Goal: Transaction & Acquisition: Purchase product/service

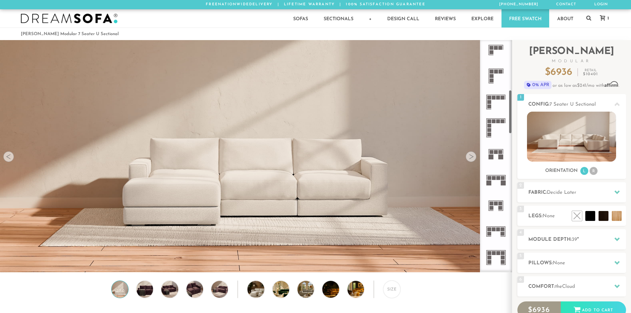
scroll to position [265, 0]
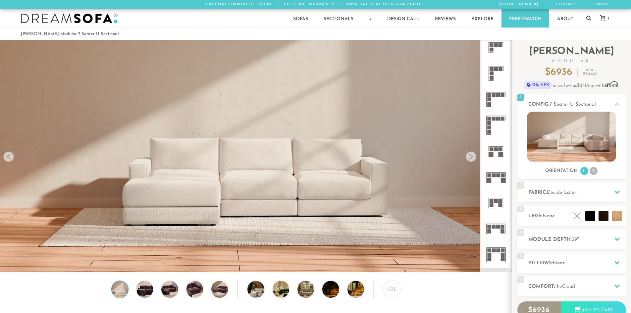
click at [490, 119] on rect at bounding box center [489, 119] width 4 height 4
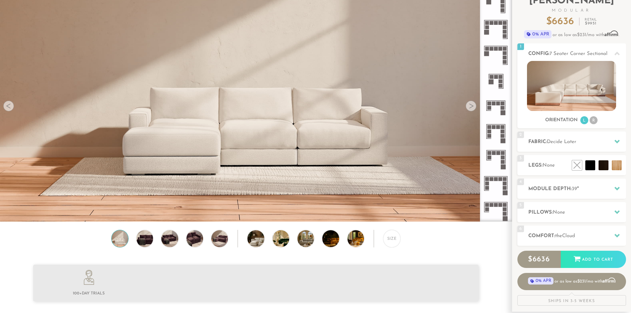
scroll to position [66, 0]
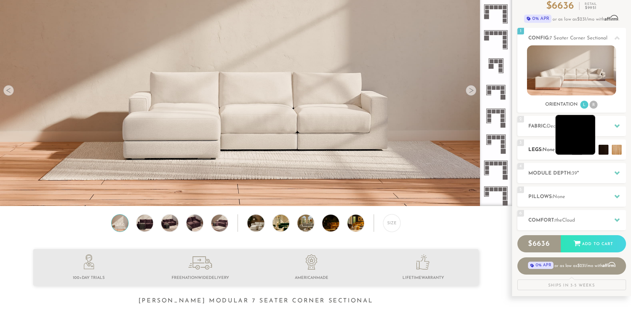
click at [593, 147] on li at bounding box center [575, 135] width 40 height 40
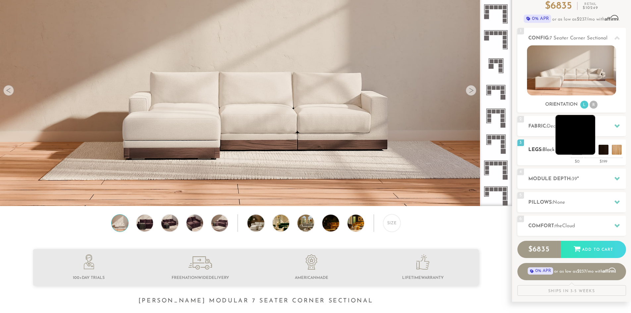
click at [568, 142] on li at bounding box center [575, 135] width 40 height 40
click at [534, 152] on h2 "Legs: Black" at bounding box center [577, 150] width 98 height 8
click at [572, 148] on li at bounding box center [562, 135] width 40 height 40
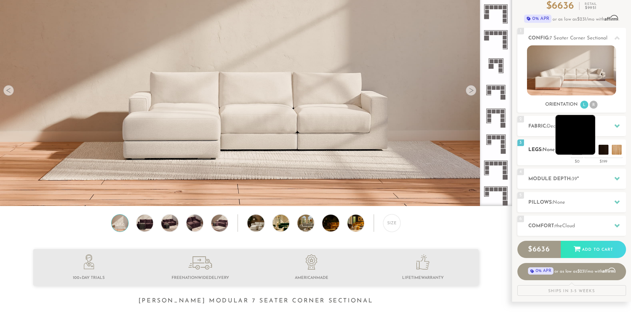
click at [586, 149] on li at bounding box center [575, 135] width 40 height 40
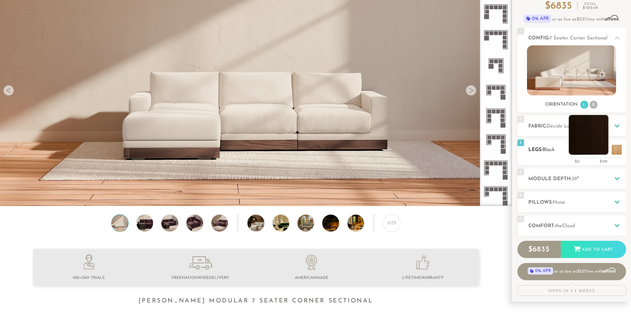
click at [605, 151] on li at bounding box center [588, 135] width 40 height 40
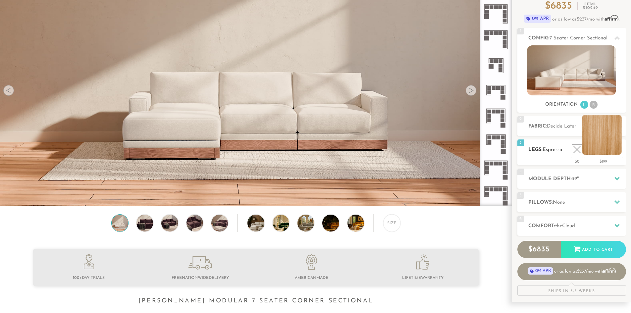
click at [616, 152] on li at bounding box center [602, 135] width 40 height 40
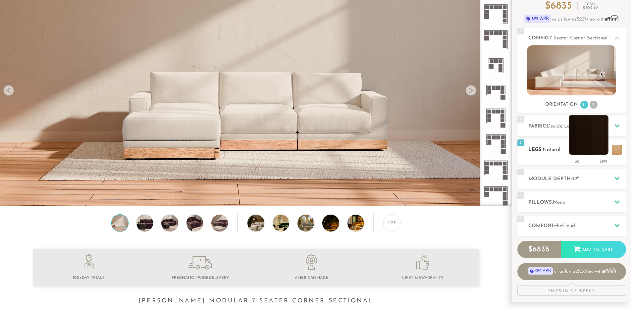
click at [599, 149] on li at bounding box center [588, 135] width 40 height 40
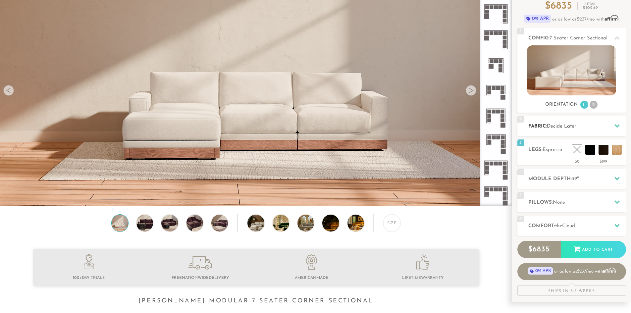
click at [617, 123] on icon at bounding box center [616, 125] width 5 height 5
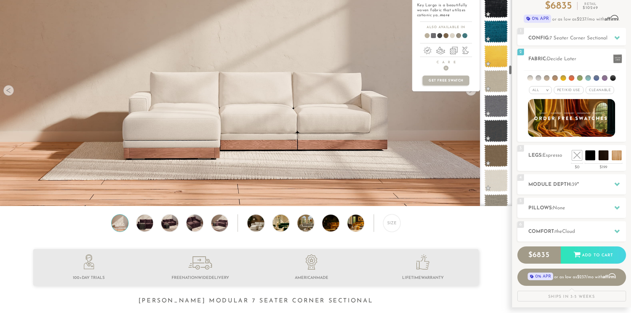
scroll to position [2119, 0]
click at [498, 151] on span at bounding box center [495, 154] width 29 height 28
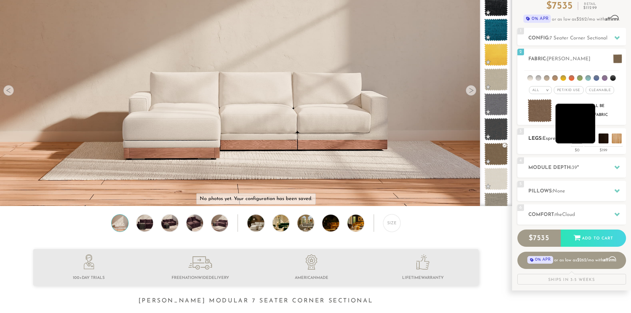
click at [588, 137] on li at bounding box center [575, 124] width 40 height 40
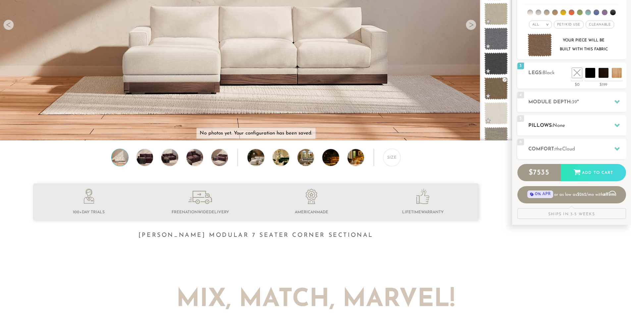
scroll to position [132, 0]
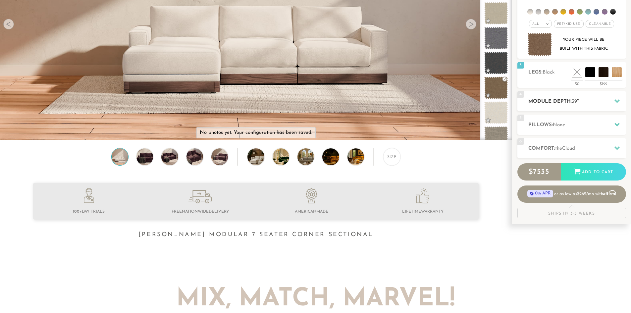
click at [563, 100] on h2 "Module Depth: 39 "" at bounding box center [577, 102] width 98 height 8
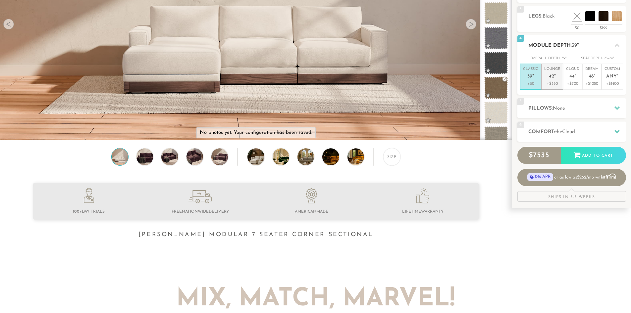
click at [555, 78] on p "Lounge 42 "" at bounding box center [552, 74] width 16 height 14
click at [553, 104] on div "5 Pillows: None" at bounding box center [571, 108] width 109 height 20
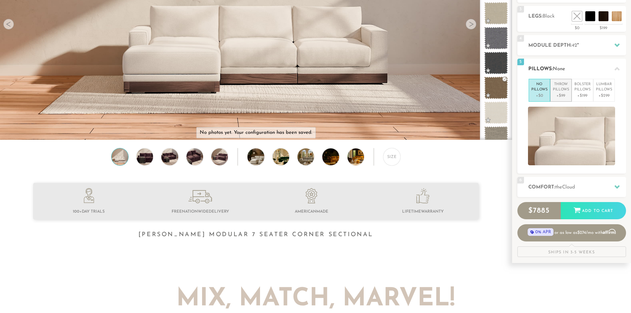
click at [564, 92] on p "Throw Pillows" at bounding box center [561, 87] width 16 height 11
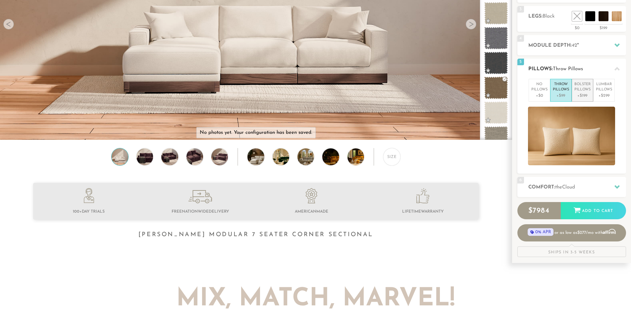
click at [575, 91] on p "Bolster Pillows" at bounding box center [582, 87] width 16 height 11
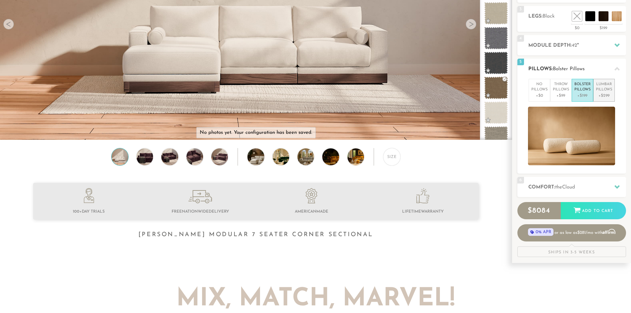
click at [604, 88] on p "Lumbar Pillows" at bounding box center [604, 87] width 16 height 11
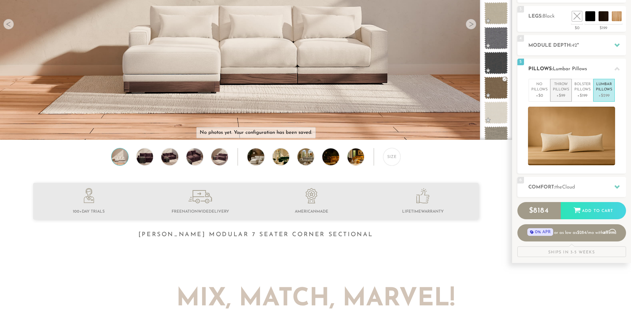
click at [562, 91] on p "Throw Pillows" at bounding box center [561, 87] width 16 height 11
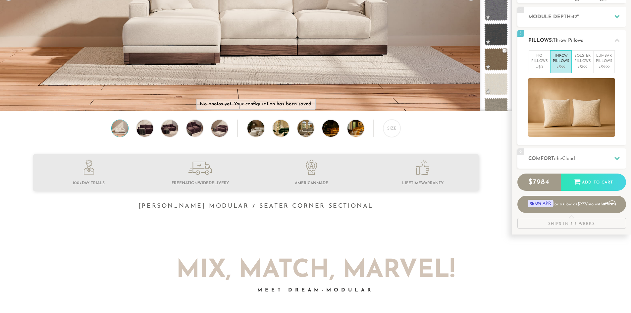
scroll to position [166, 0]
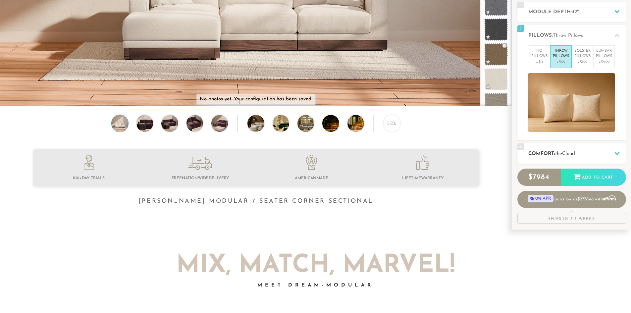
click at [576, 147] on div "6 Comfort: the Cloud soft" at bounding box center [571, 153] width 109 height 20
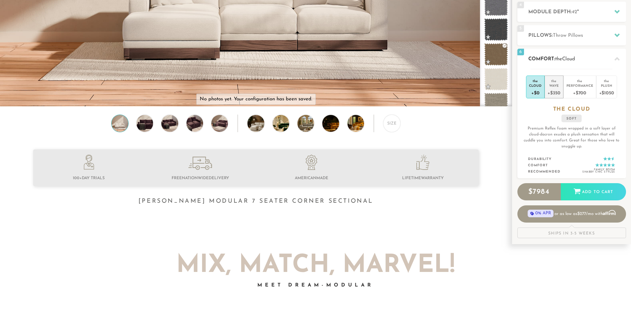
click at [556, 87] on div "Wave" at bounding box center [553, 85] width 13 height 5
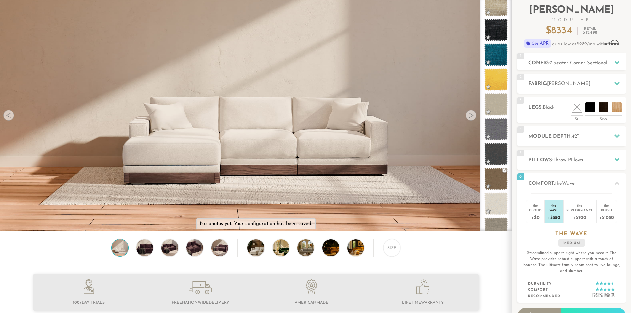
scroll to position [0, 0]
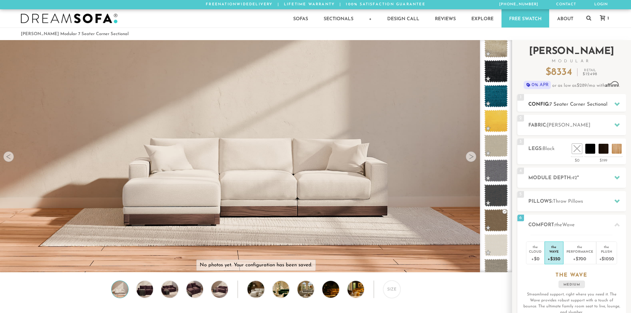
click at [616, 102] on icon at bounding box center [616, 103] width 5 height 5
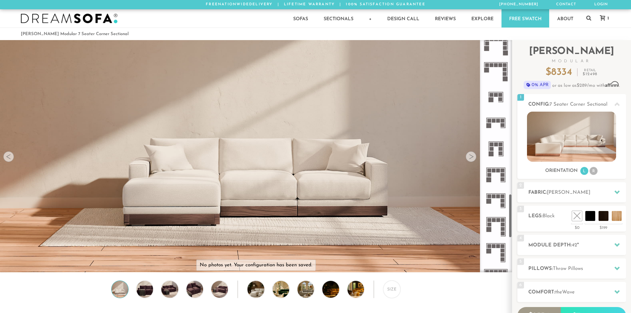
scroll to position [811, 0]
click at [501, 123] on rect at bounding box center [503, 121] width 4 height 4
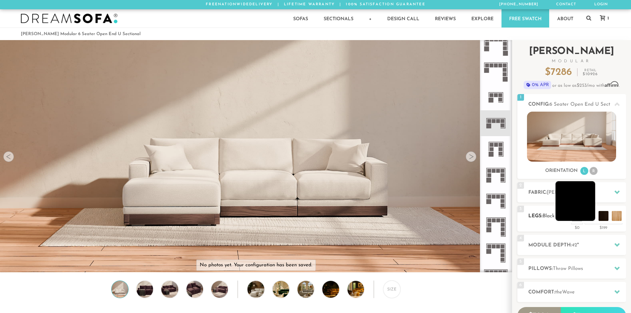
click at [581, 212] on li at bounding box center [575, 201] width 40 height 40
click at [602, 216] on li at bounding box center [588, 201] width 40 height 40
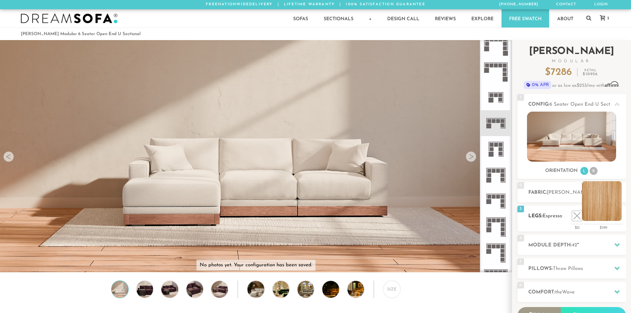
click at [620, 216] on li at bounding box center [602, 201] width 40 height 40
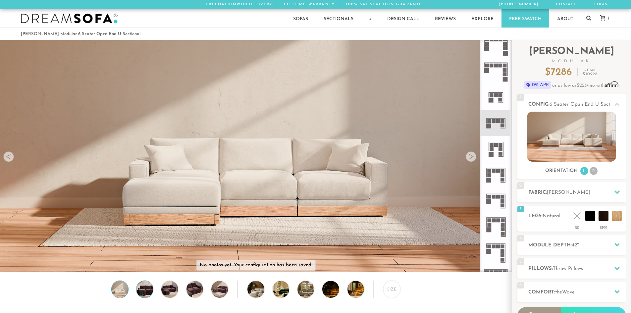
click at [145, 292] on img at bounding box center [145, 289] width 20 height 17
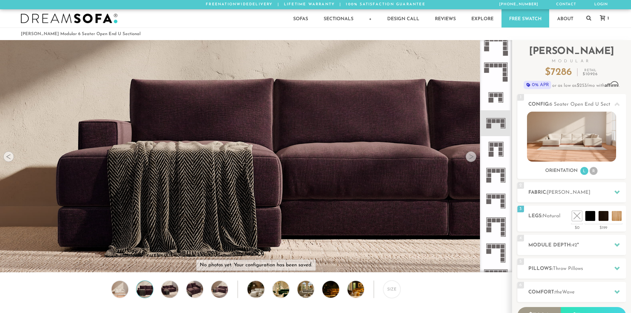
click at [205, 290] on div "Size" at bounding box center [255, 290] width 511 height 21
click at [198, 291] on img at bounding box center [195, 289] width 20 height 17
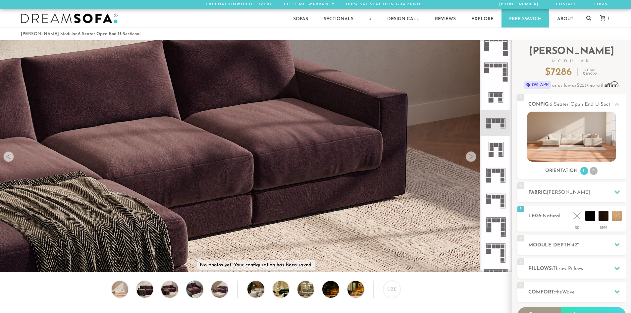
click at [208, 289] on div "Size" at bounding box center [255, 290] width 511 height 21
